Goal: Learn about a topic

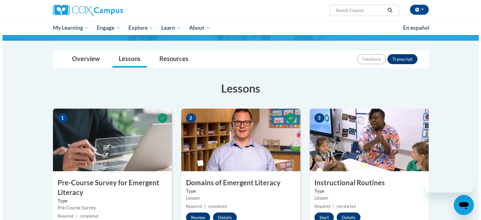
scroll to position [94, 0]
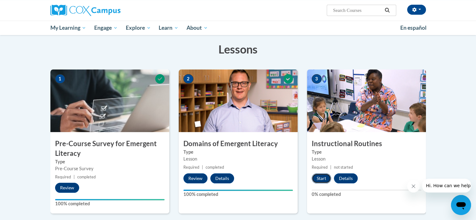
click at [319, 178] on button "Start" at bounding box center [321, 178] width 19 height 10
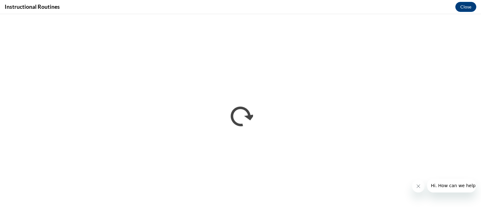
scroll to position [0, 0]
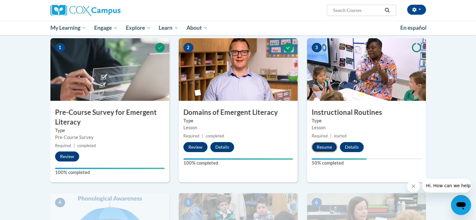
click at [323, 147] on button "Resume" at bounding box center [324, 147] width 25 height 10
